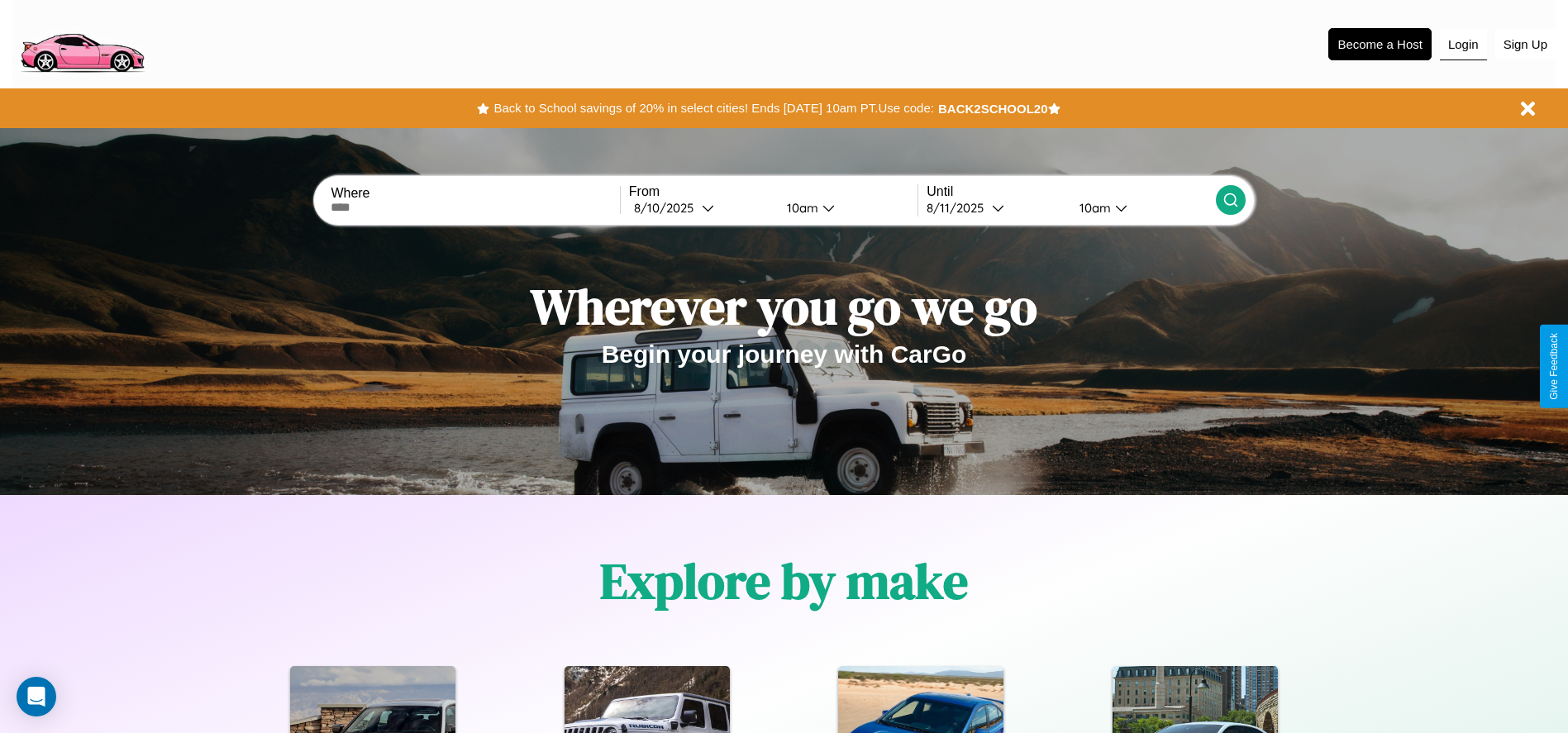
click at [1463, 44] on button "Login" at bounding box center [1464, 44] width 47 height 31
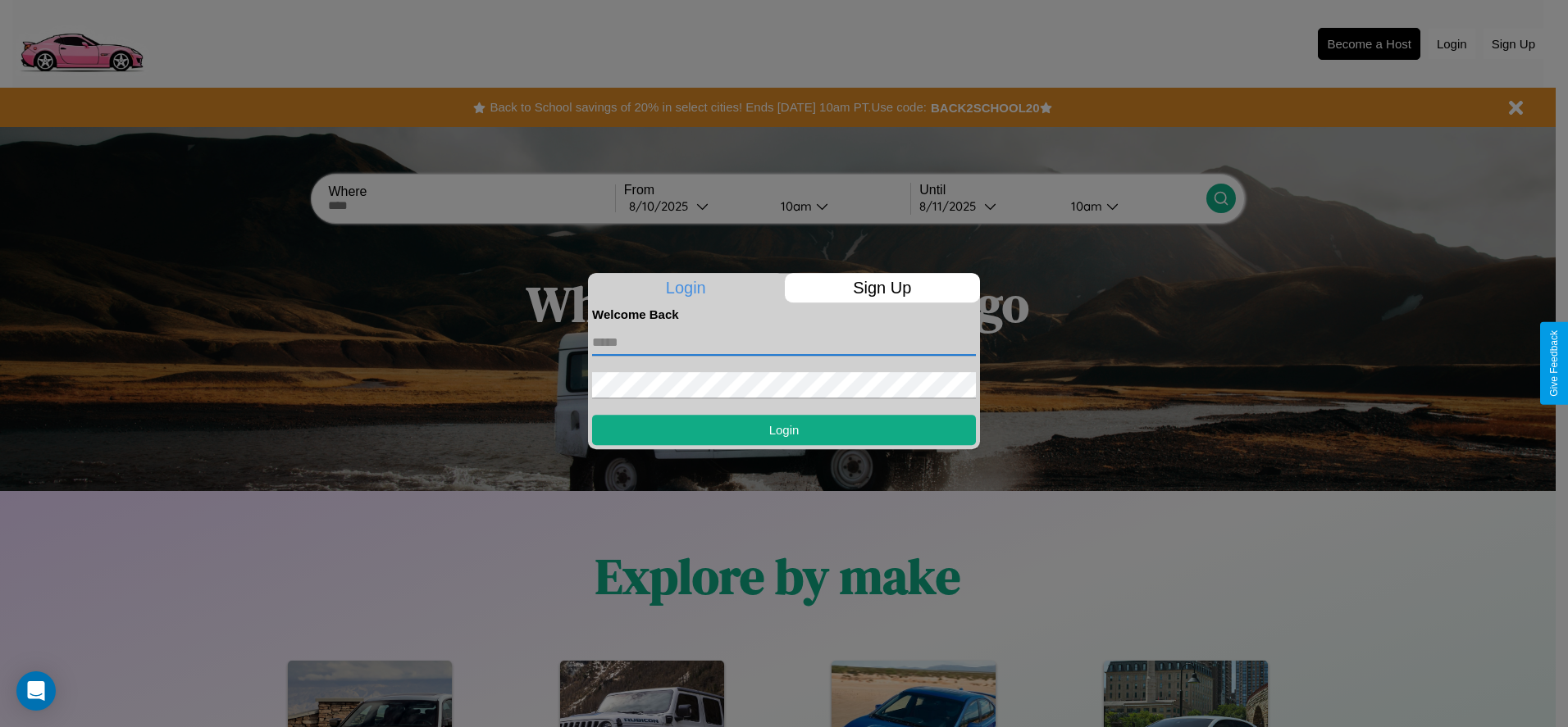
click at [784, 342] on input "text" at bounding box center [784, 343] width 383 height 26
type input "**********"
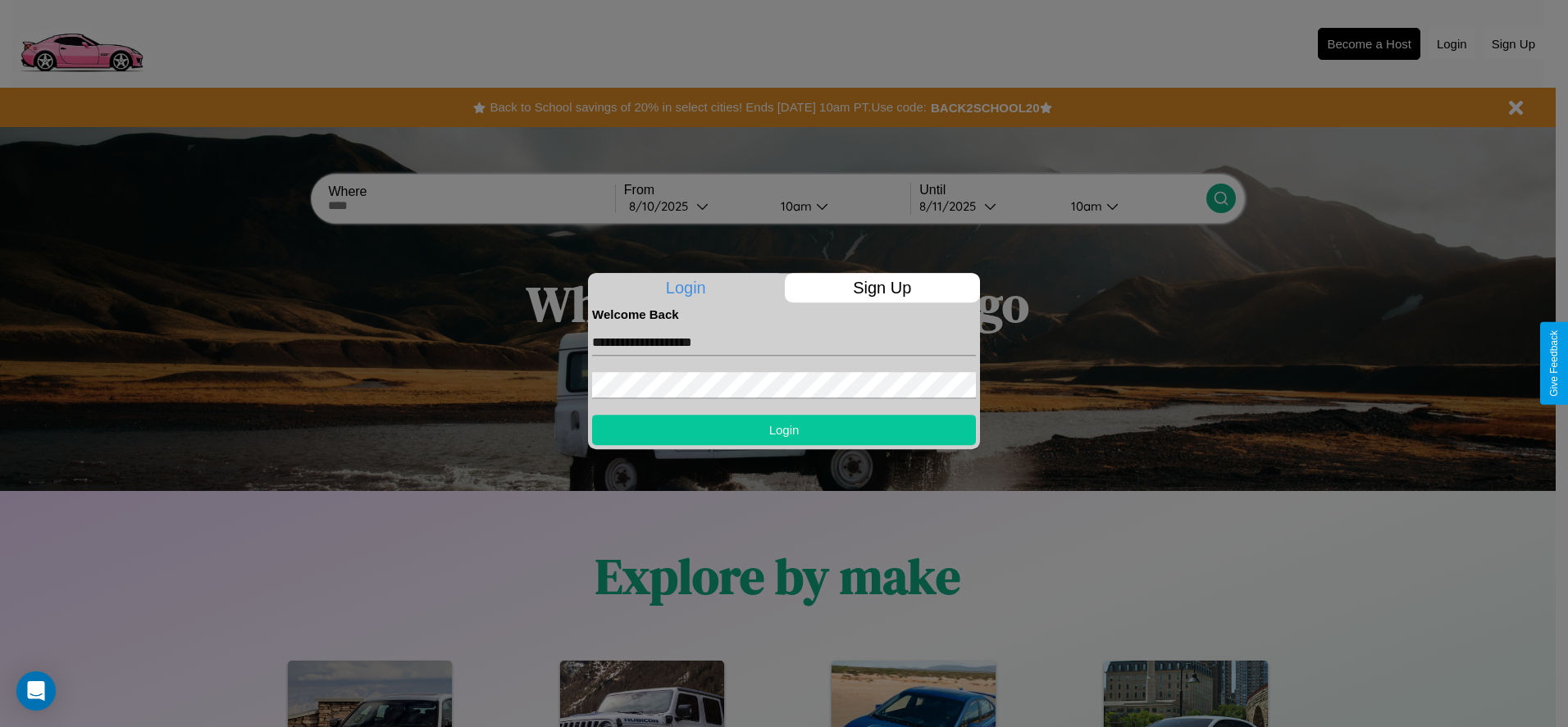
click at [784, 429] on button "Login" at bounding box center [784, 430] width 383 height 30
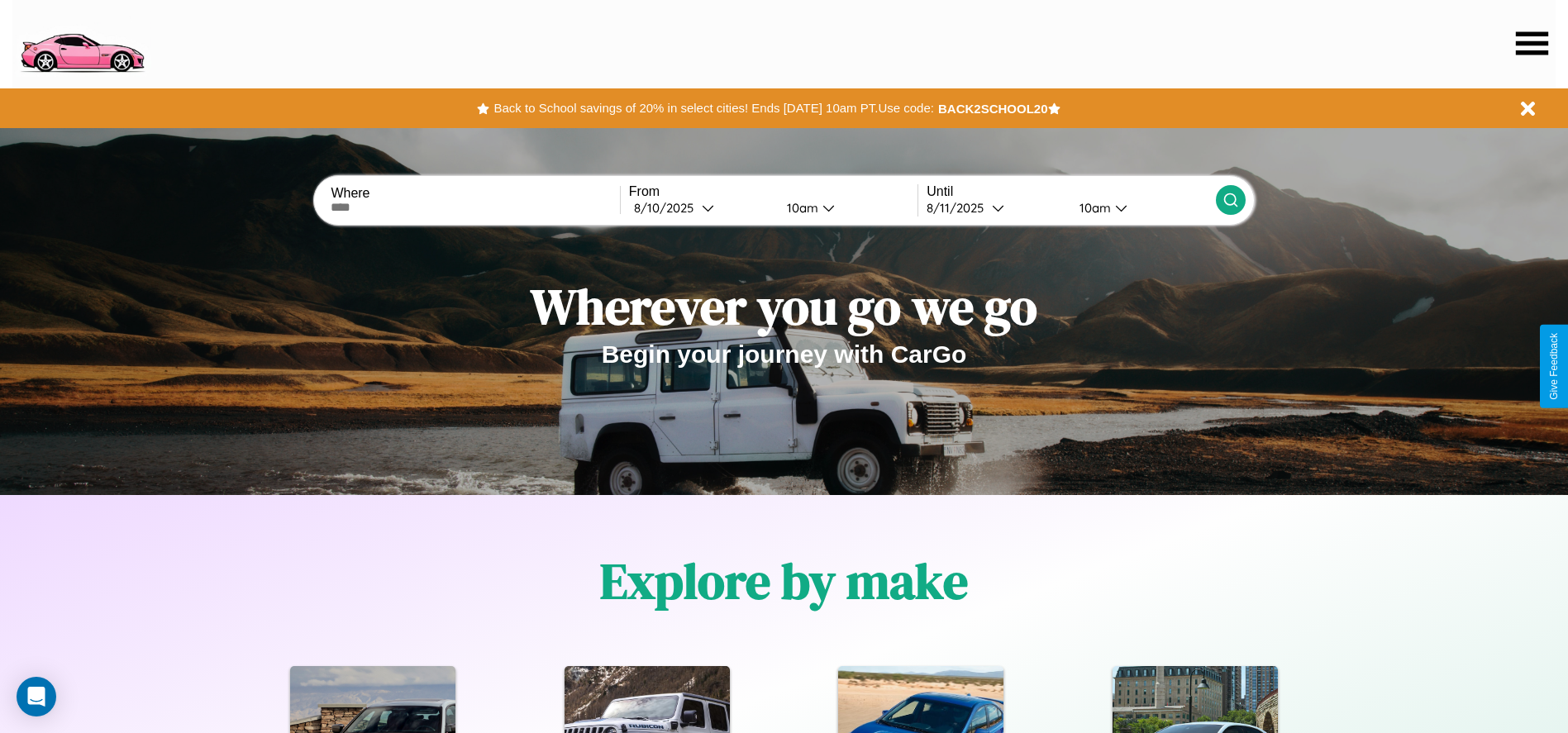
click at [1531, 43] on icon at bounding box center [1532, 43] width 32 height 23
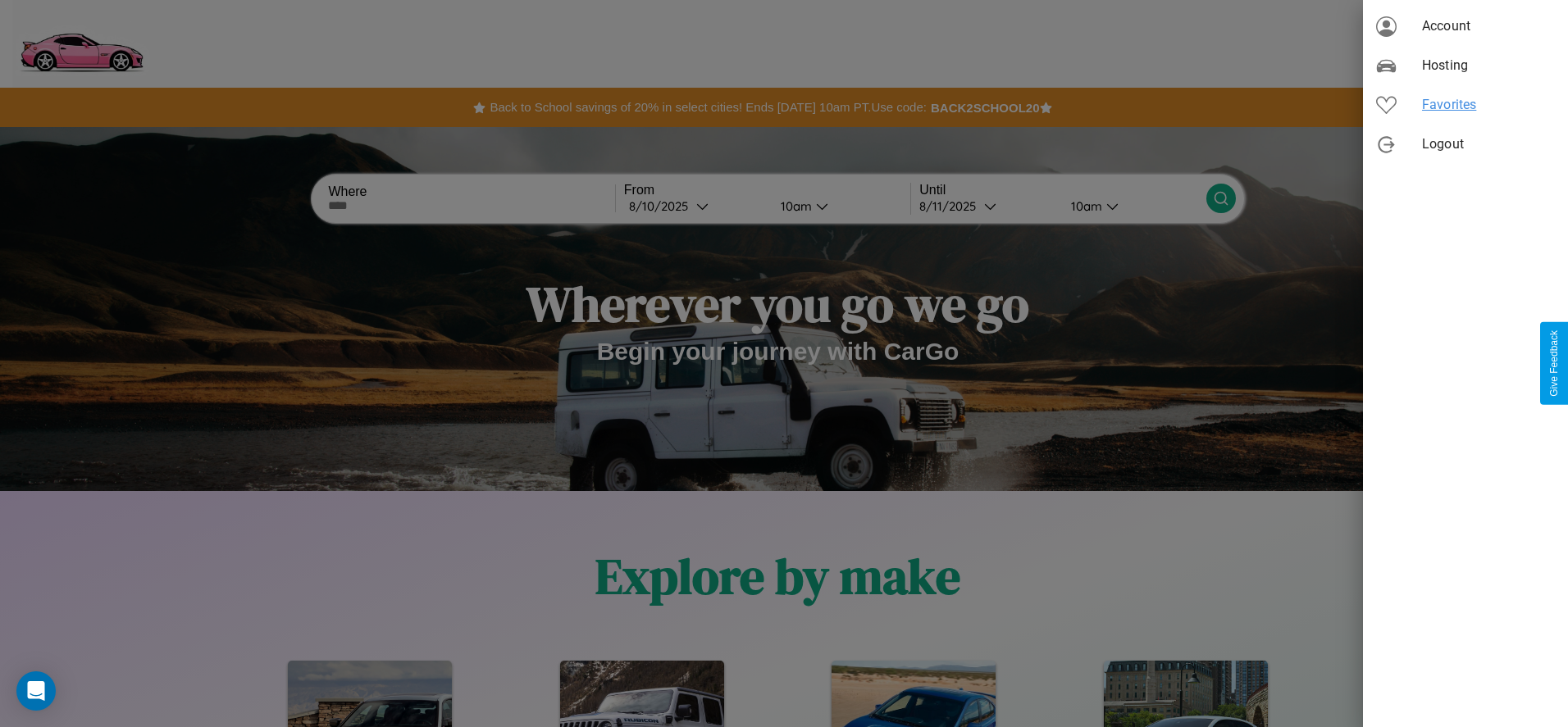
click at [1465, 105] on span "Favorites" at bounding box center [1488, 105] width 133 height 20
